Goal: Transaction & Acquisition: Purchase product/service

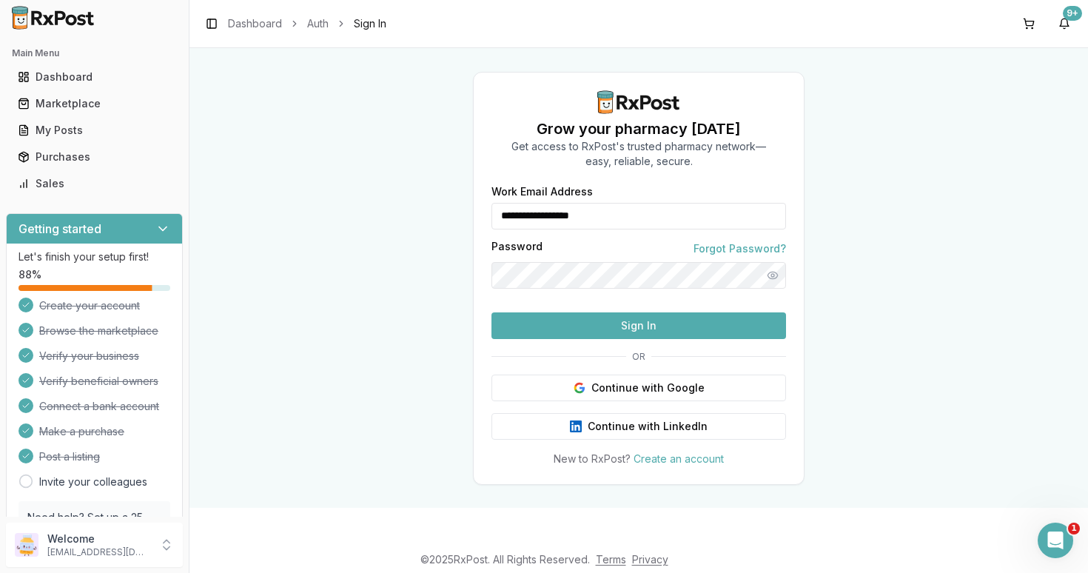
click at [642, 339] on button "Sign In" at bounding box center [639, 325] width 295 height 27
click at [640, 339] on button "Sign In" at bounding box center [639, 325] width 295 height 27
click at [648, 339] on button "Sign In" at bounding box center [639, 325] width 295 height 27
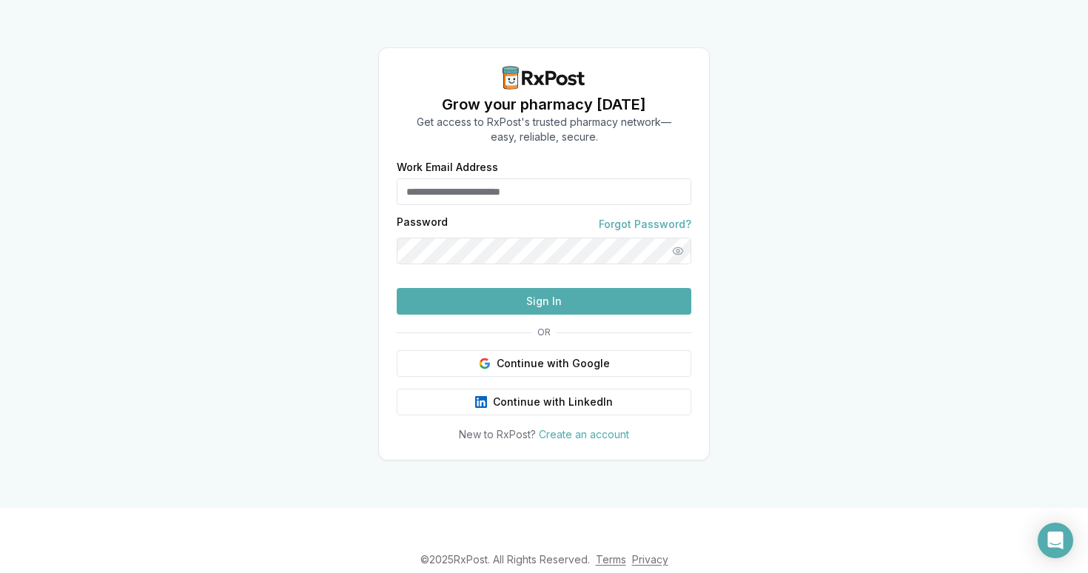
click at [480, 178] on input "Work Email Address" at bounding box center [544, 191] width 295 height 27
type input "**********"
click at [555, 315] on button "Sign In" at bounding box center [544, 301] width 295 height 27
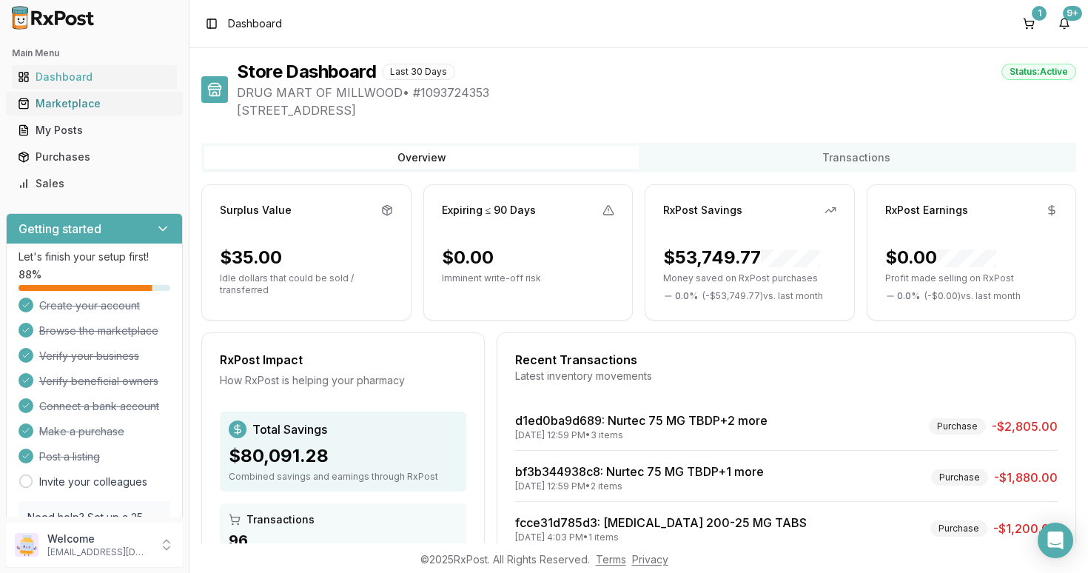
click at [81, 108] on div "Marketplace" at bounding box center [94, 103] width 153 height 15
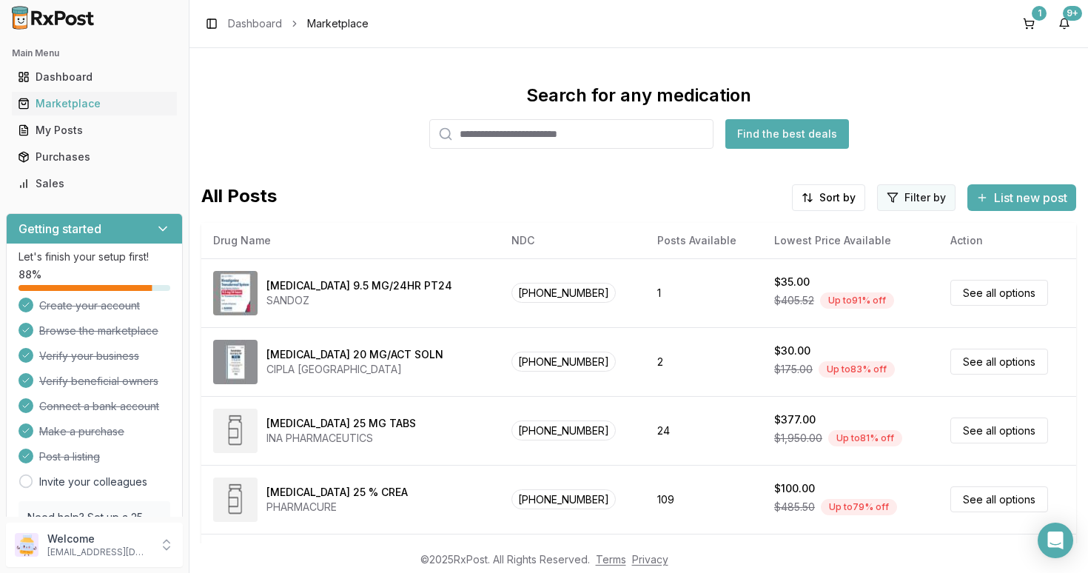
click at [910, 196] on html "Main Menu Dashboard Marketplace My Posts Purchases Sales Getting started Let's …" at bounding box center [544, 286] width 1088 height 573
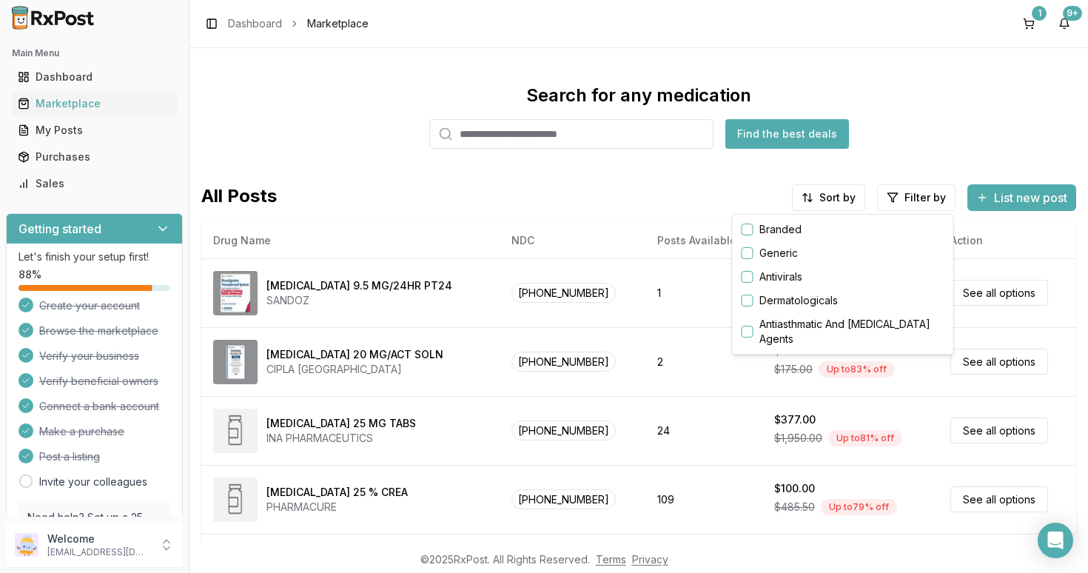
click at [749, 229] on button "button" at bounding box center [748, 230] width 12 height 12
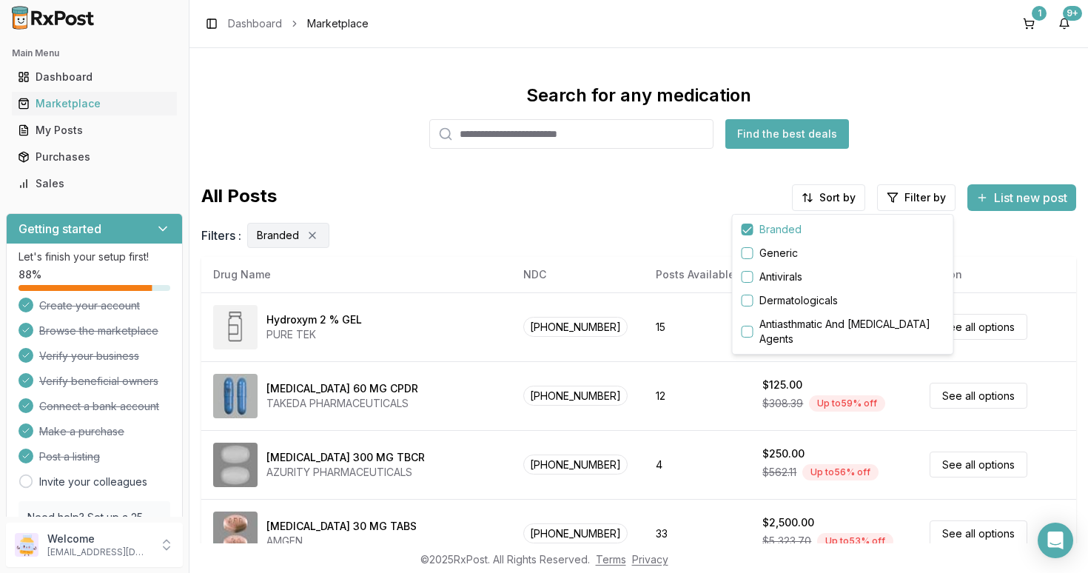
click at [499, 178] on html "Main Menu Dashboard Marketplace My Posts Purchases Sales Getting started Let's …" at bounding box center [544, 286] width 1088 height 573
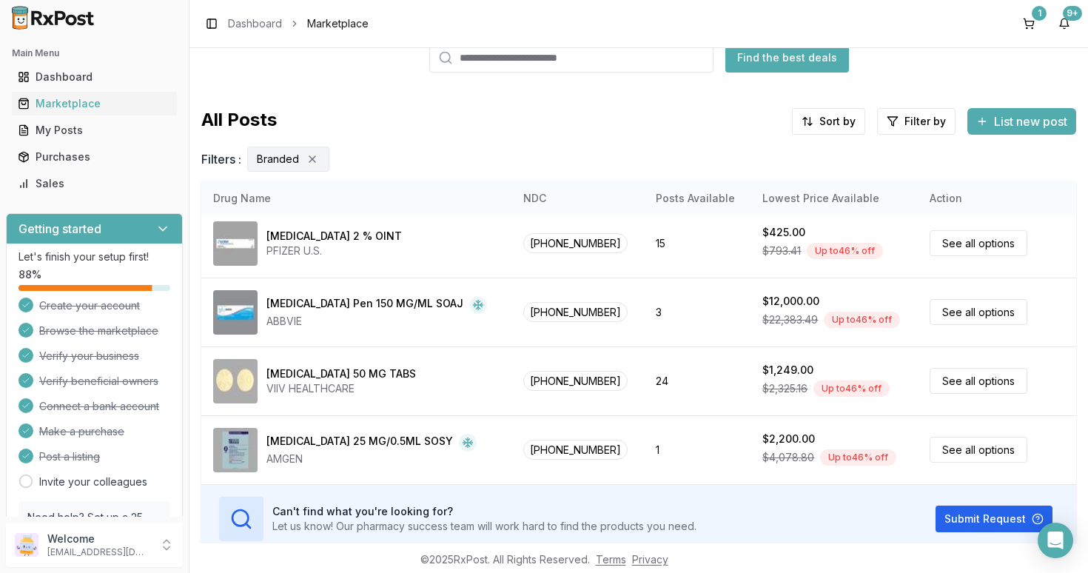
scroll to position [138, 0]
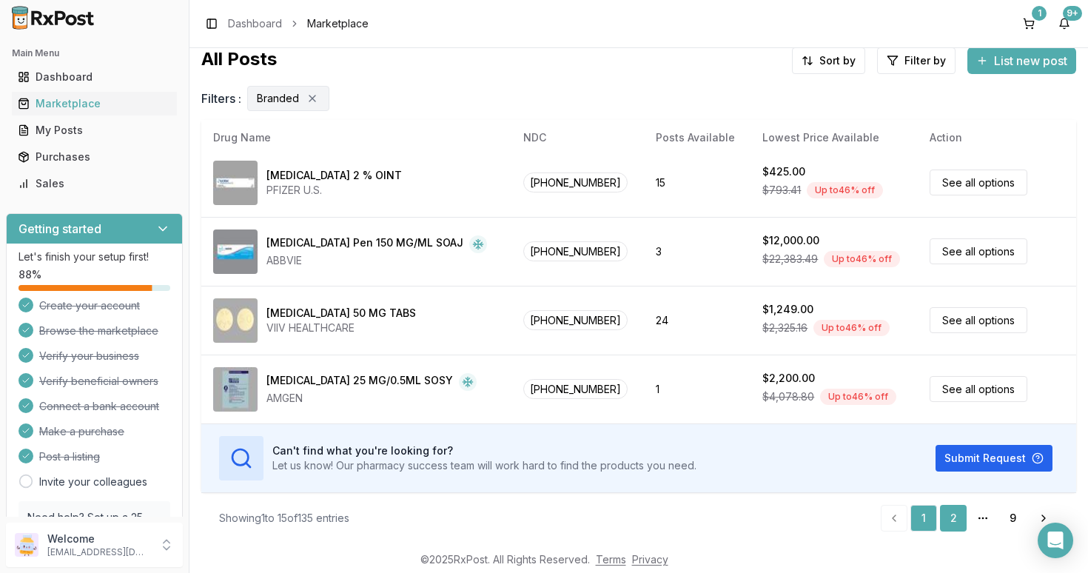
click at [951, 513] on link "2" at bounding box center [953, 518] width 27 height 27
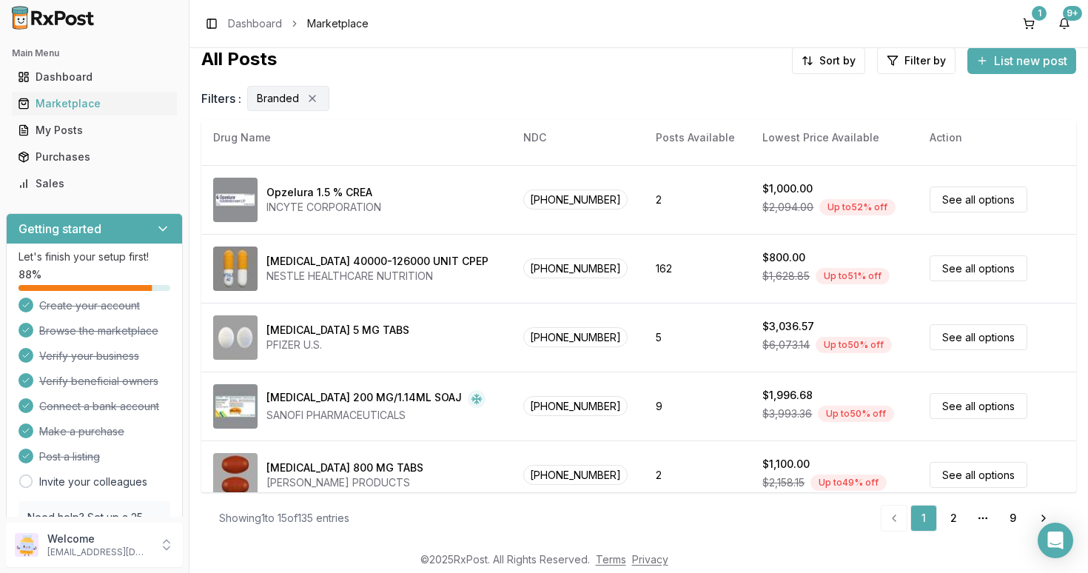
scroll to position [0, 0]
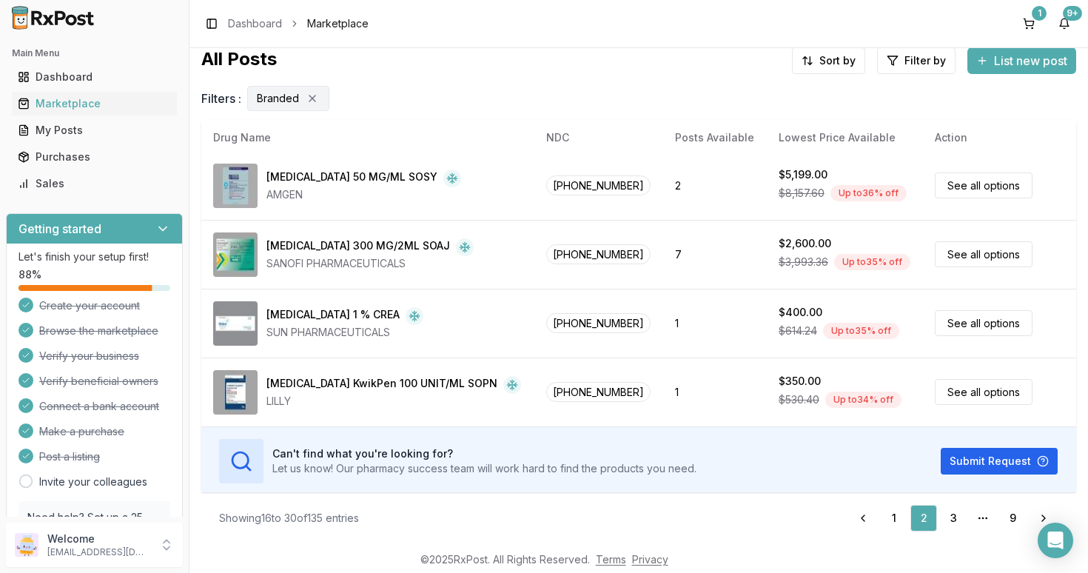
scroll to position [765, 0]
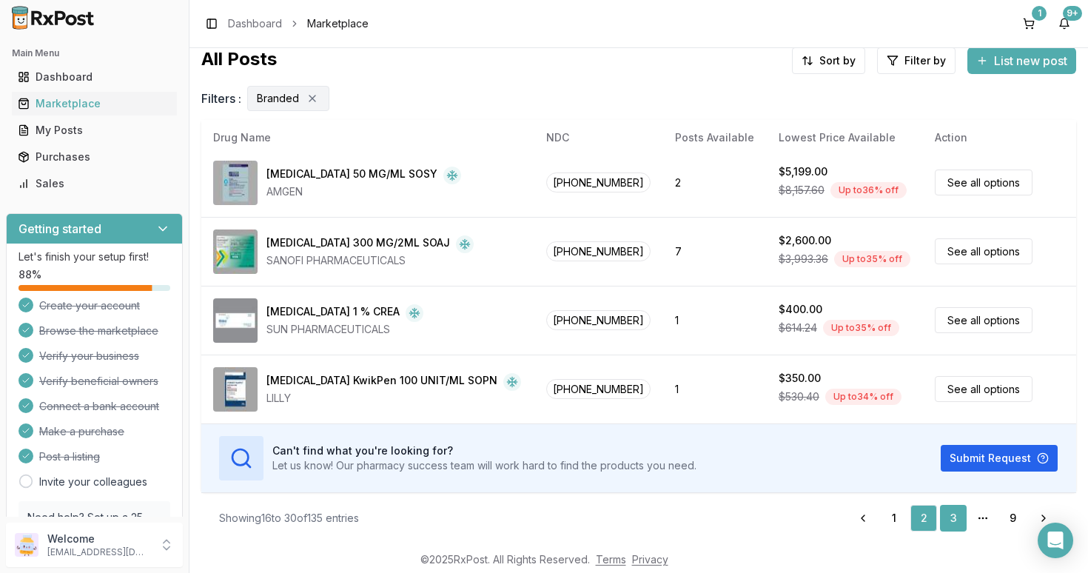
click at [956, 514] on link "3" at bounding box center [953, 518] width 27 height 27
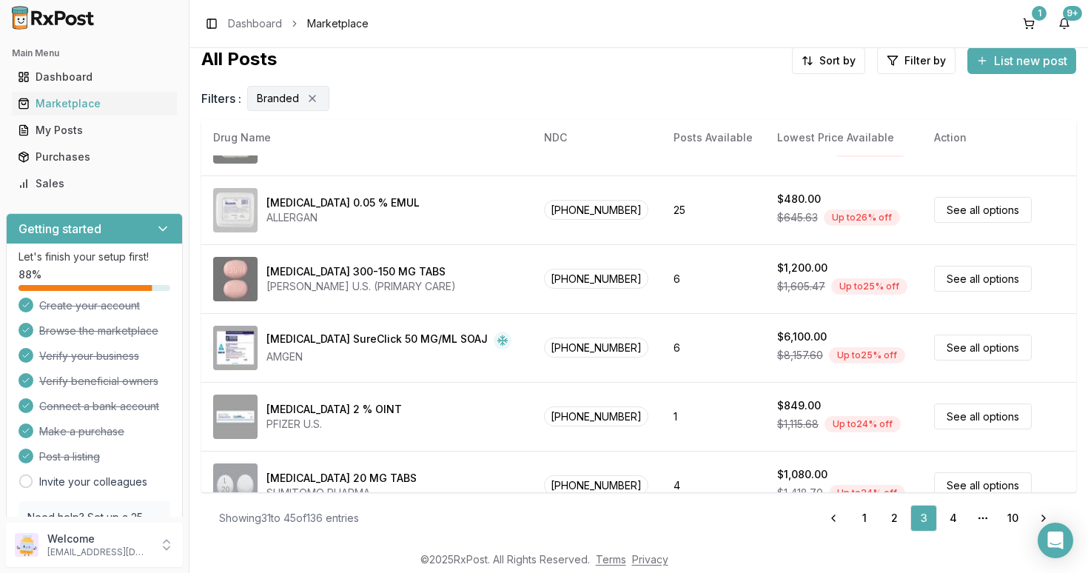
scroll to position [669, 0]
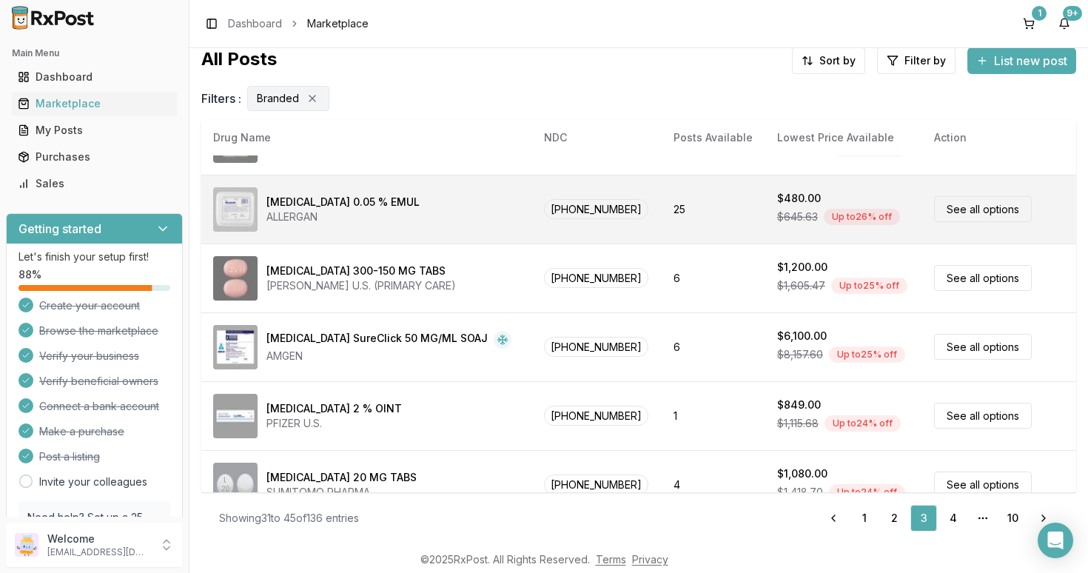
click at [946, 208] on link "See all options" at bounding box center [983, 209] width 98 height 26
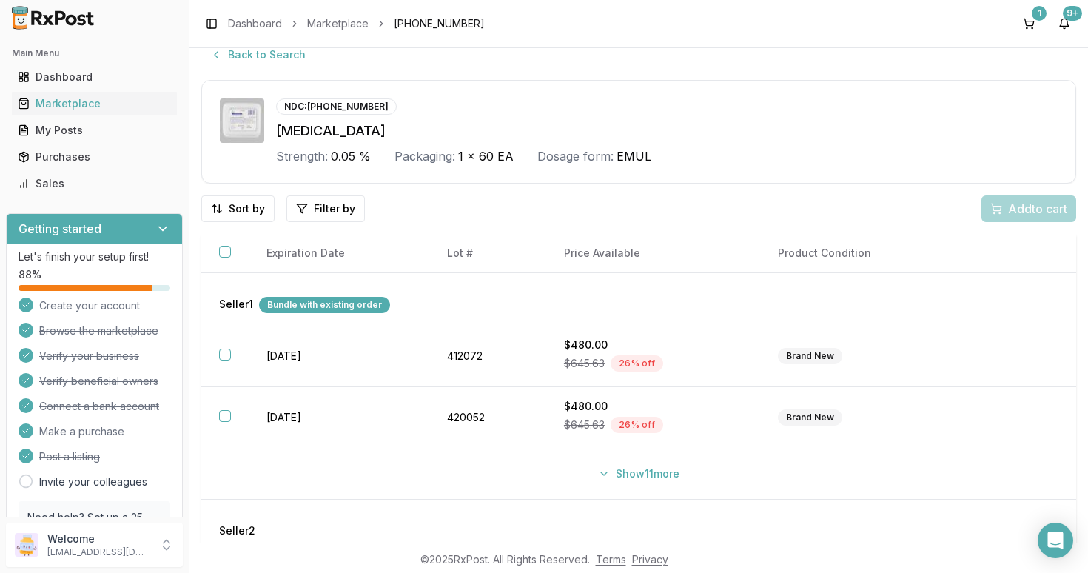
scroll to position [21, 0]
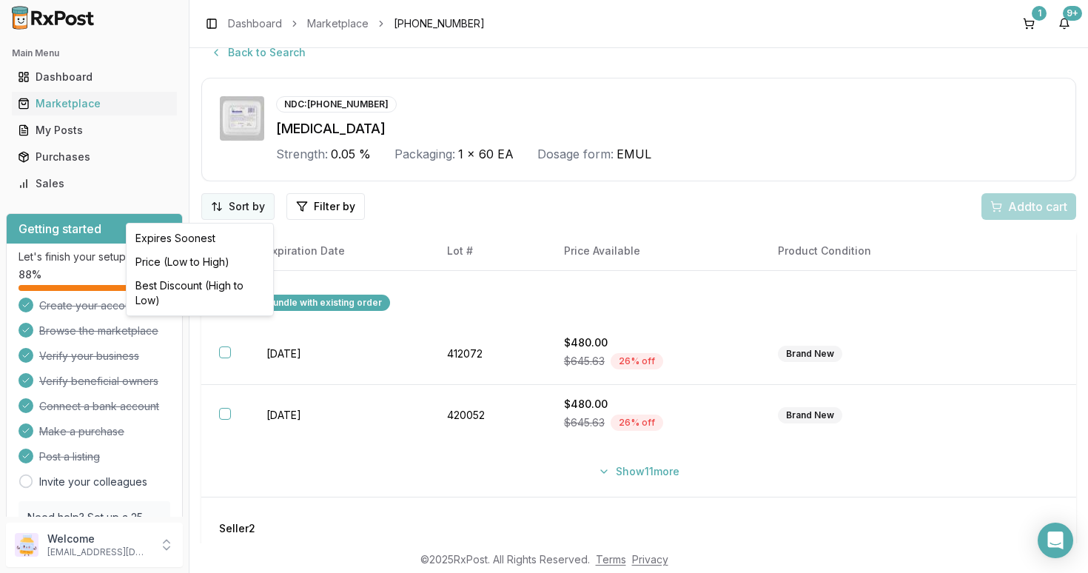
click at [252, 208] on html "Main Menu Dashboard Marketplace My Posts Purchases Sales Getting started Let's …" at bounding box center [544, 286] width 1088 height 573
click at [189, 266] on div "Price (Low to High)" at bounding box center [200, 262] width 141 height 24
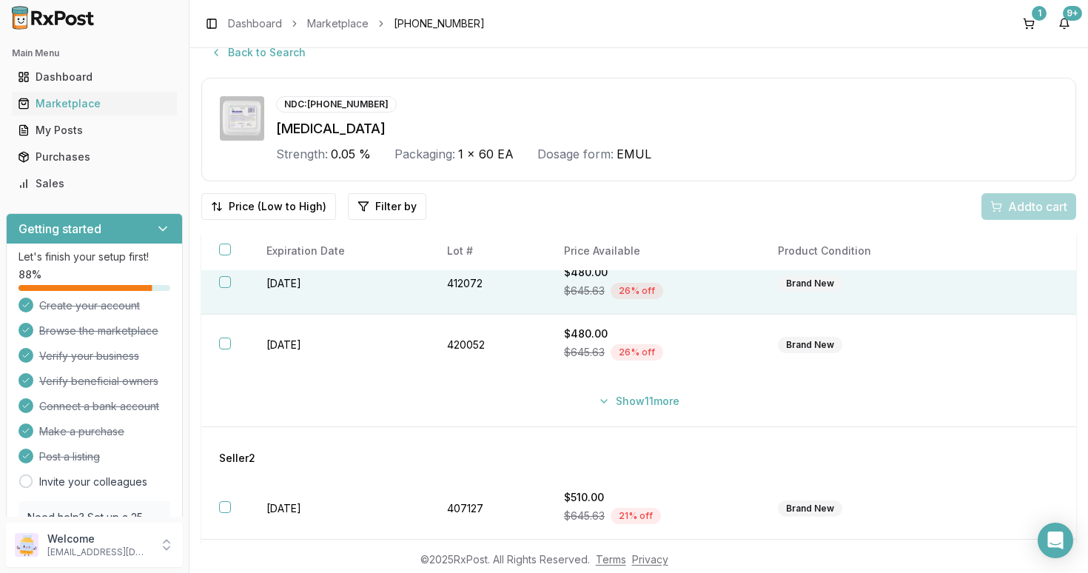
scroll to position [69, 0]
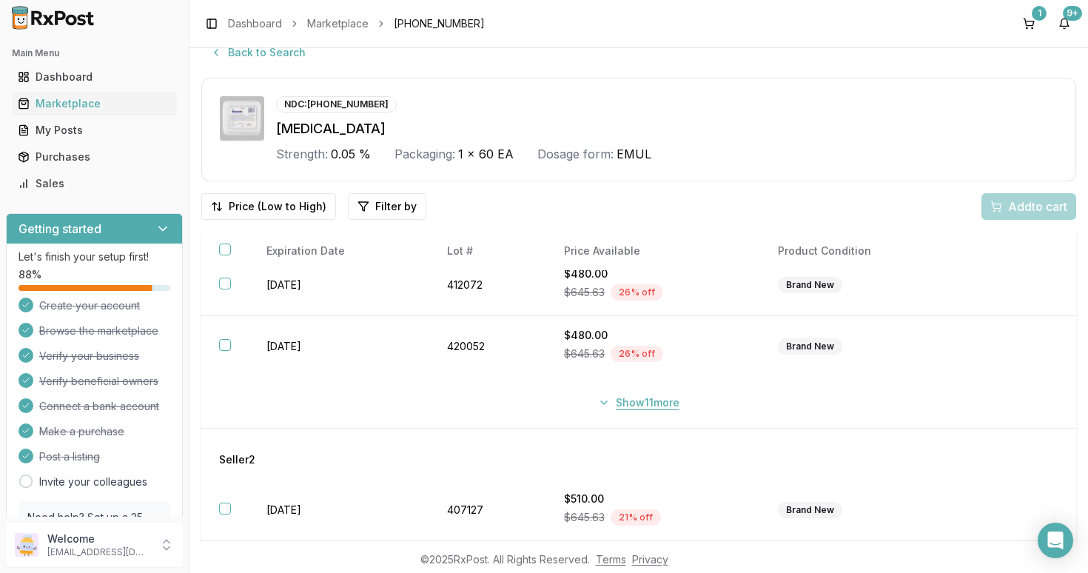
click at [603, 404] on button "Show 11 more" at bounding box center [638, 402] width 99 height 27
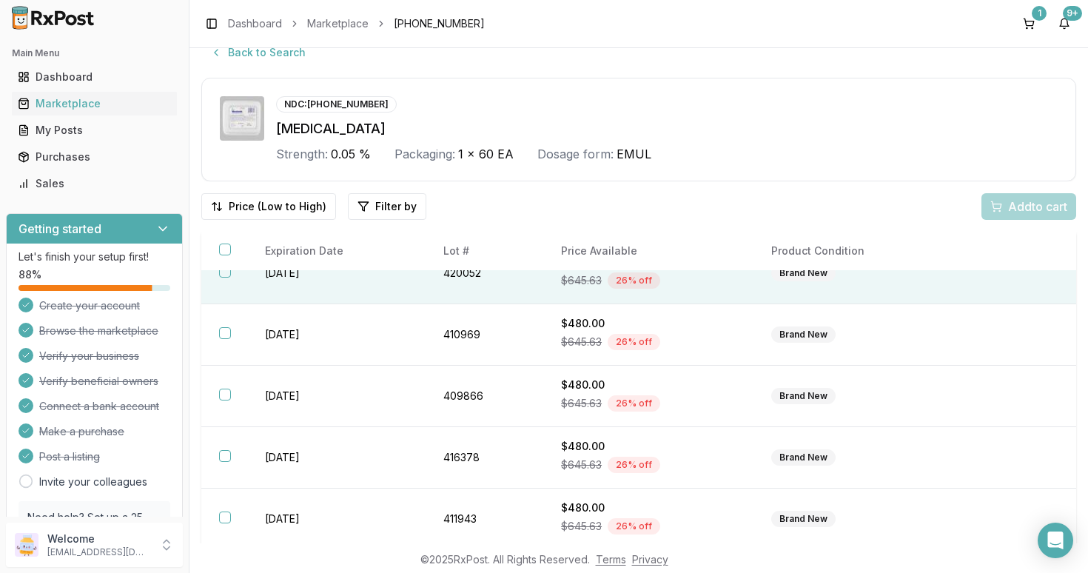
scroll to position [0, 0]
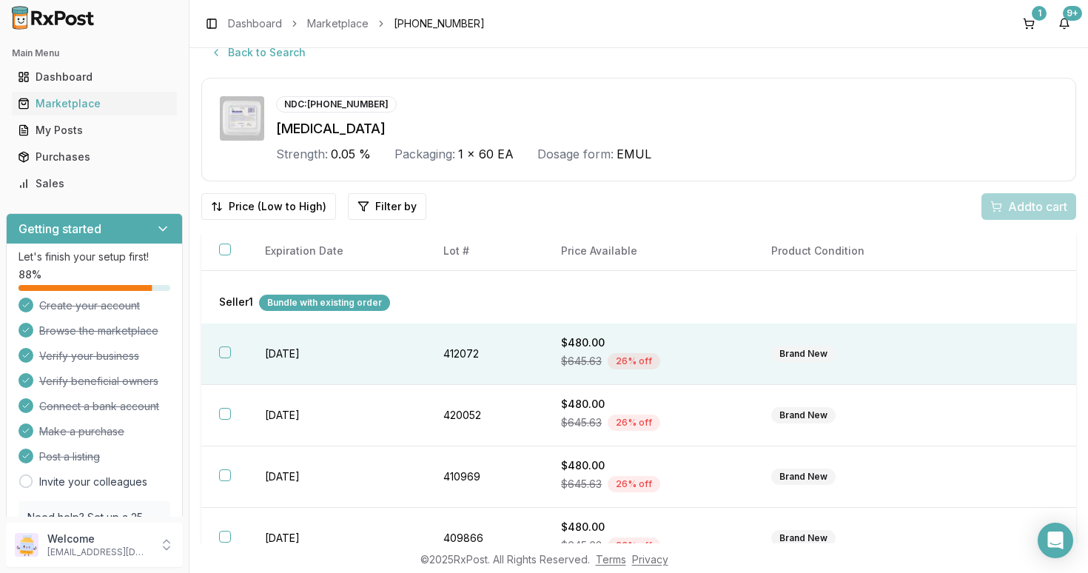
click at [225, 358] on button "button" at bounding box center [225, 352] width 12 height 12
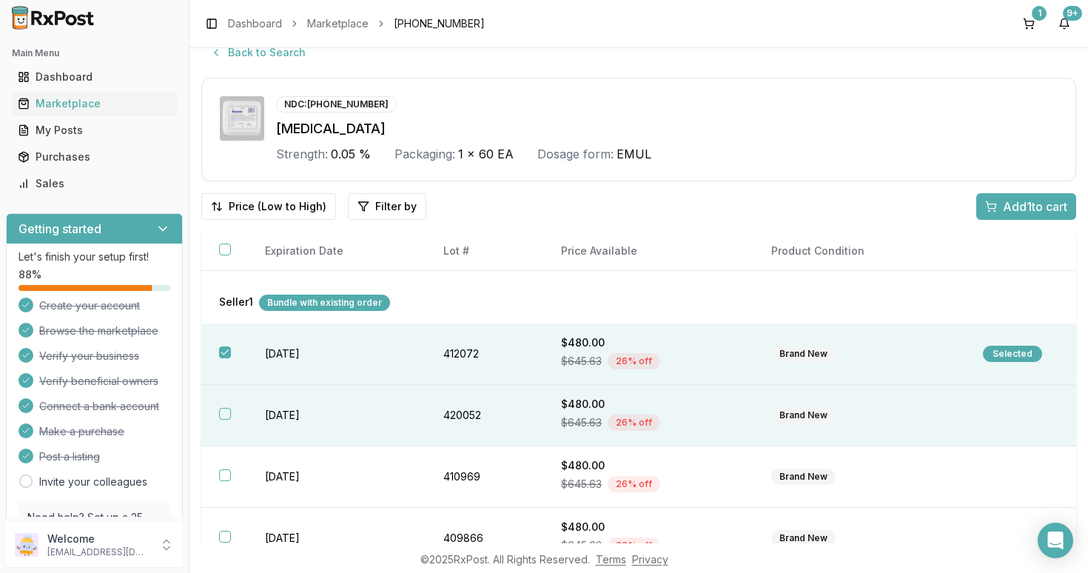
click at [227, 420] on button "button" at bounding box center [225, 414] width 12 height 12
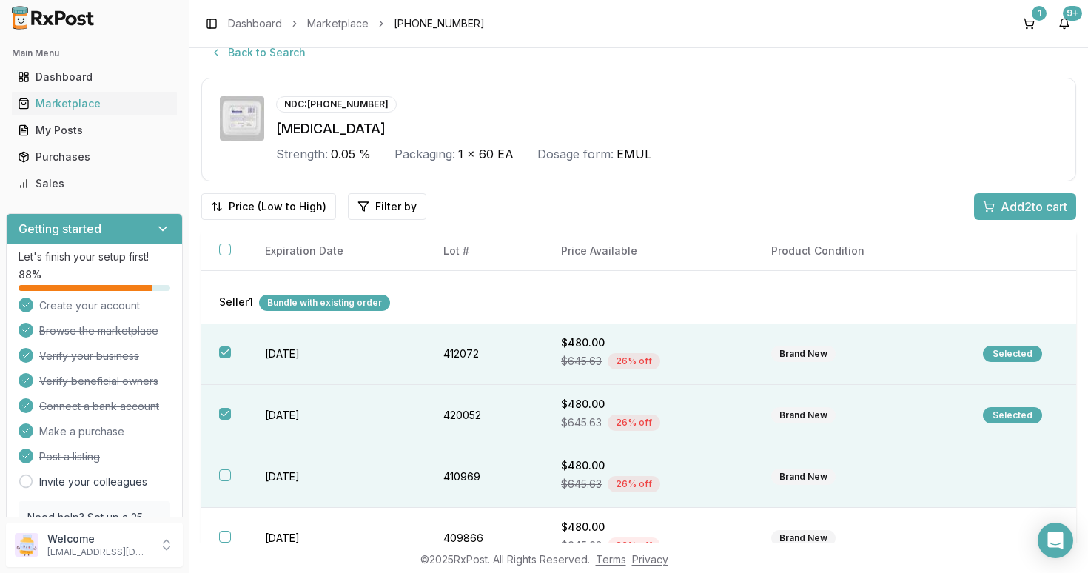
click at [224, 481] on button "button" at bounding box center [225, 475] width 12 height 12
click at [1025, 207] on span "Add 3 to cart" at bounding box center [1034, 207] width 67 height 18
